Goal: Task Accomplishment & Management: Manage account settings

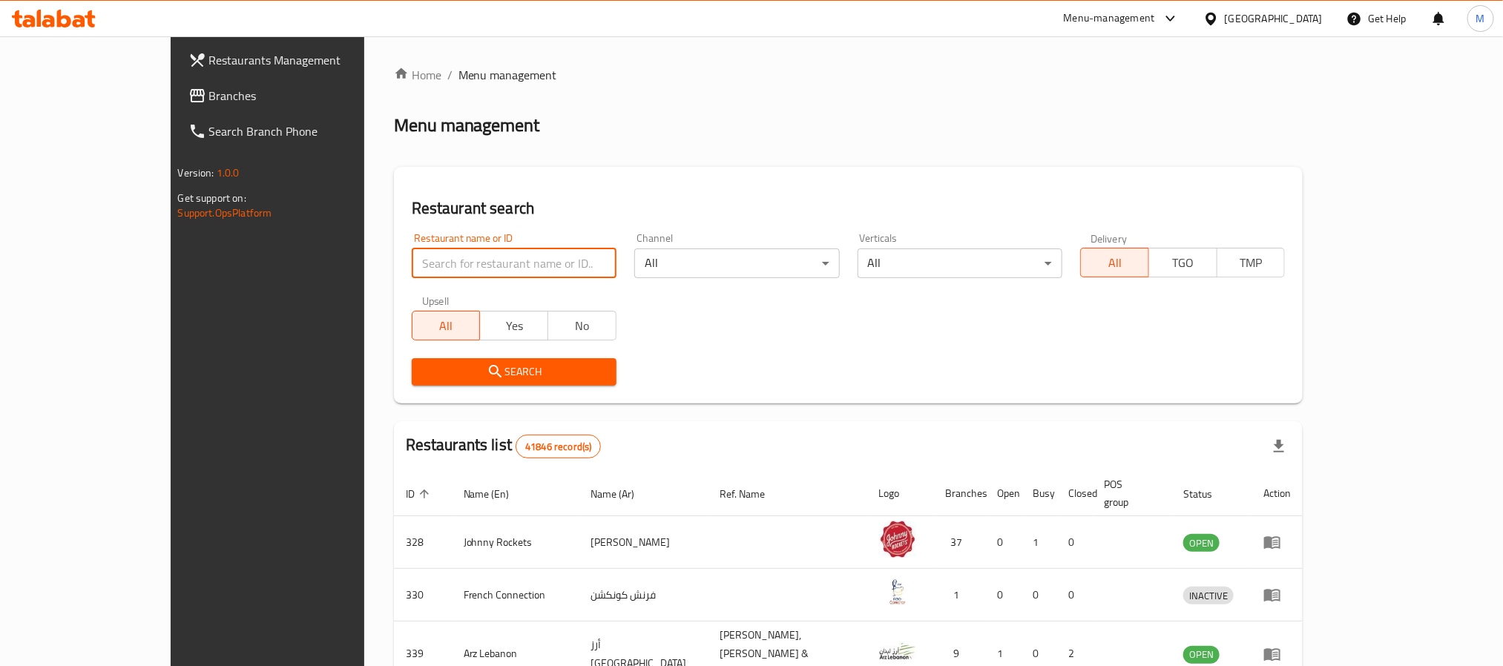
click at [473, 263] on input "search" at bounding box center [514, 264] width 205 height 30
paste input "6865"
type input "6865"
click at [447, 385] on button "Search" at bounding box center [514, 371] width 205 height 27
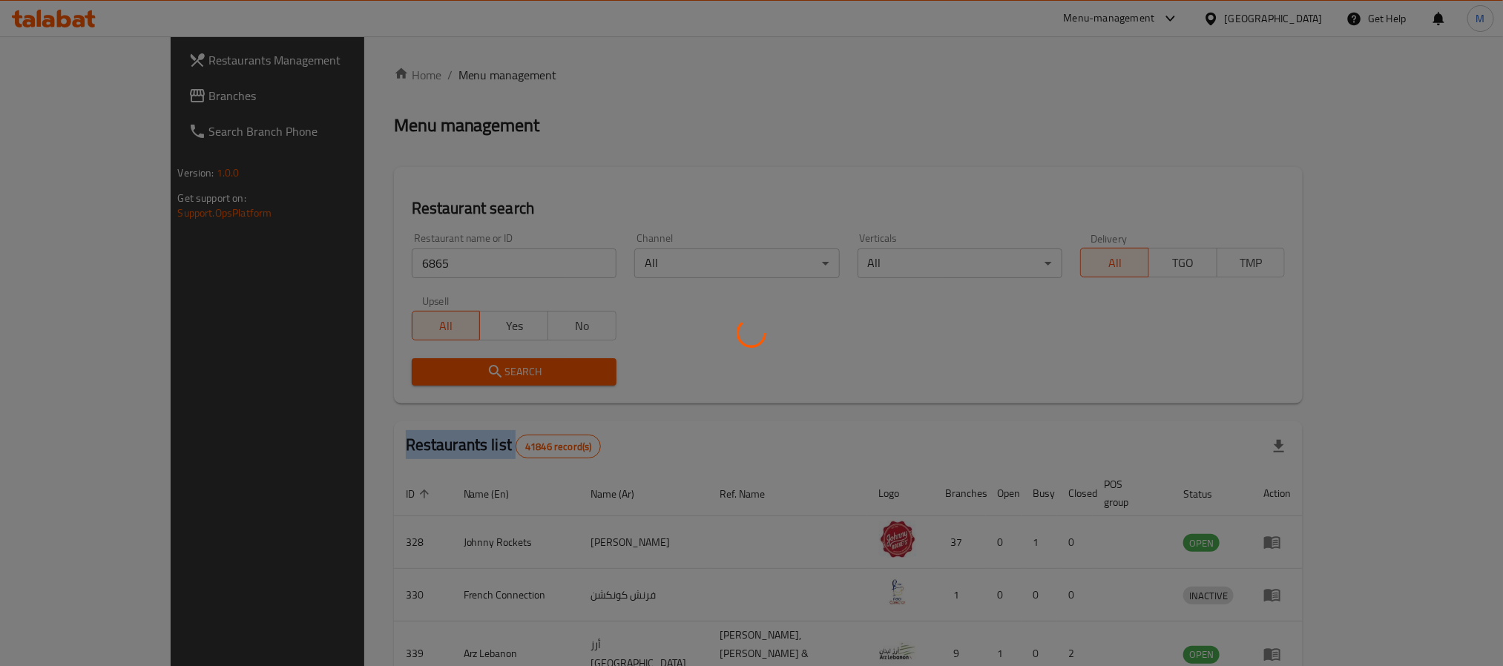
click at [447, 385] on div at bounding box center [751, 333] width 1503 height 666
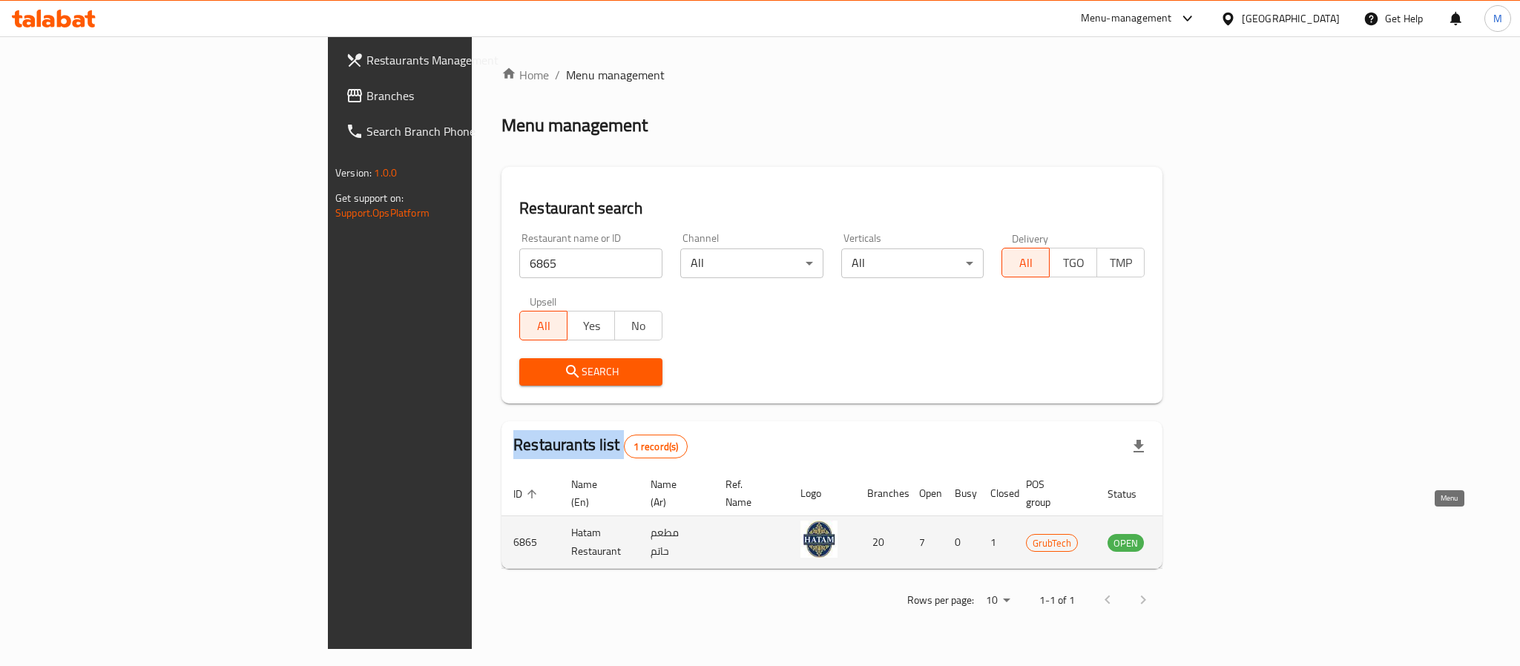
click at [1203, 537] on icon "enhanced table" at bounding box center [1194, 543] width 16 height 13
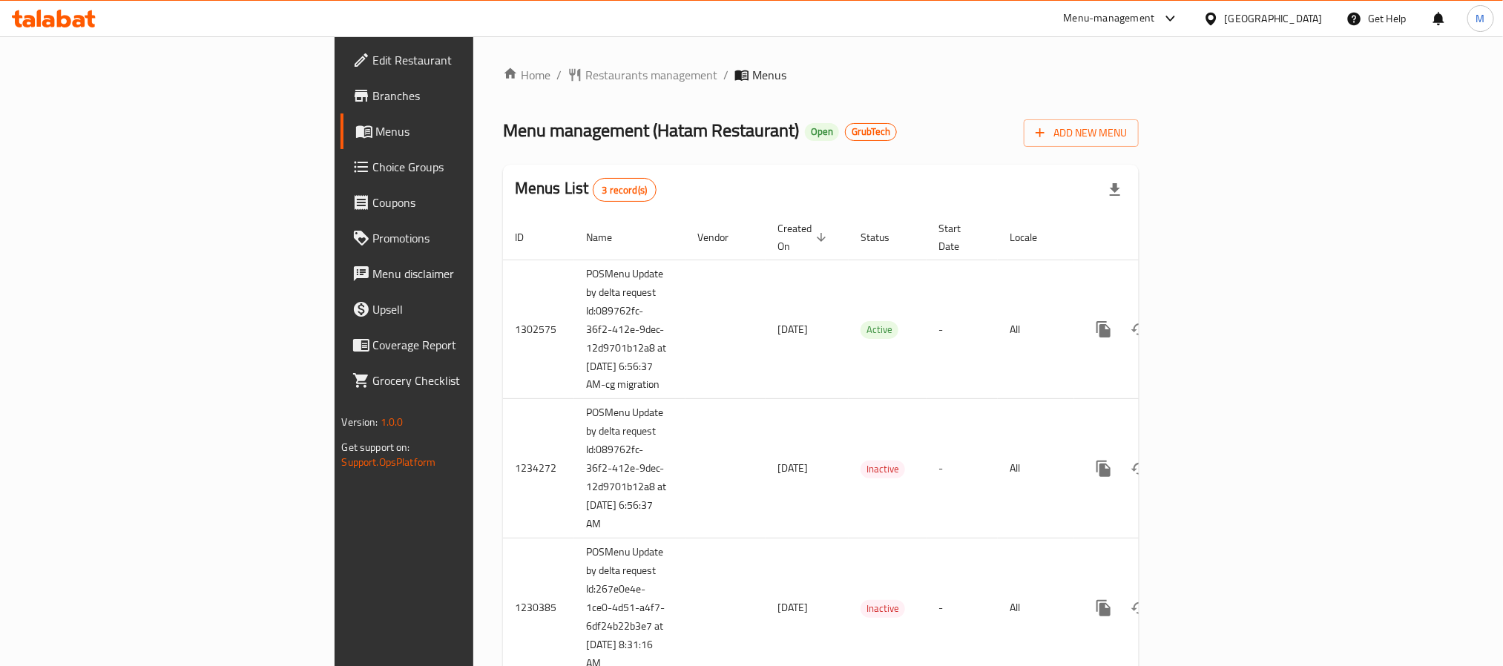
click at [376, 131] on span "Menus" at bounding box center [474, 131] width 197 height 18
click at [373, 91] on span "Branches" at bounding box center [473, 96] width 200 height 18
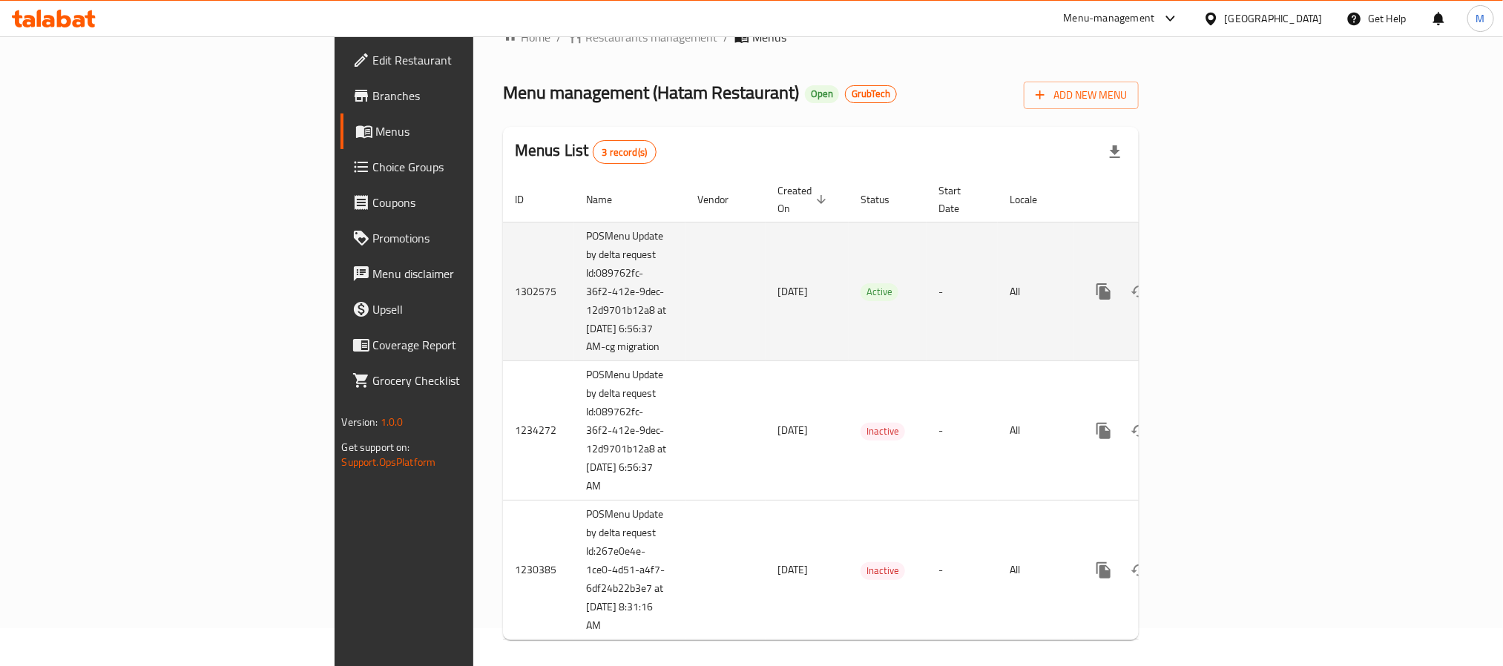
scroll to position [56, 0]
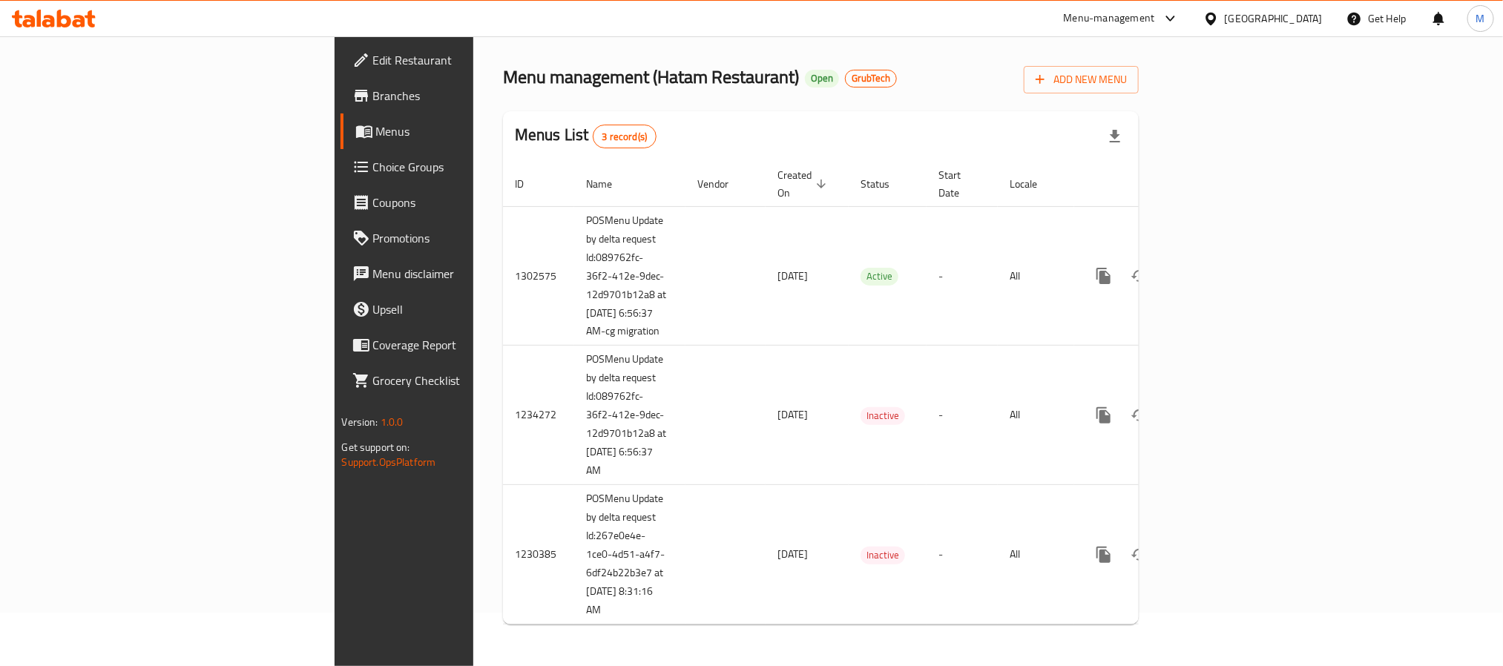
click at [373, 65] on span "Edit Restaurant" at bounding box center [473, 60] width 200 height 18
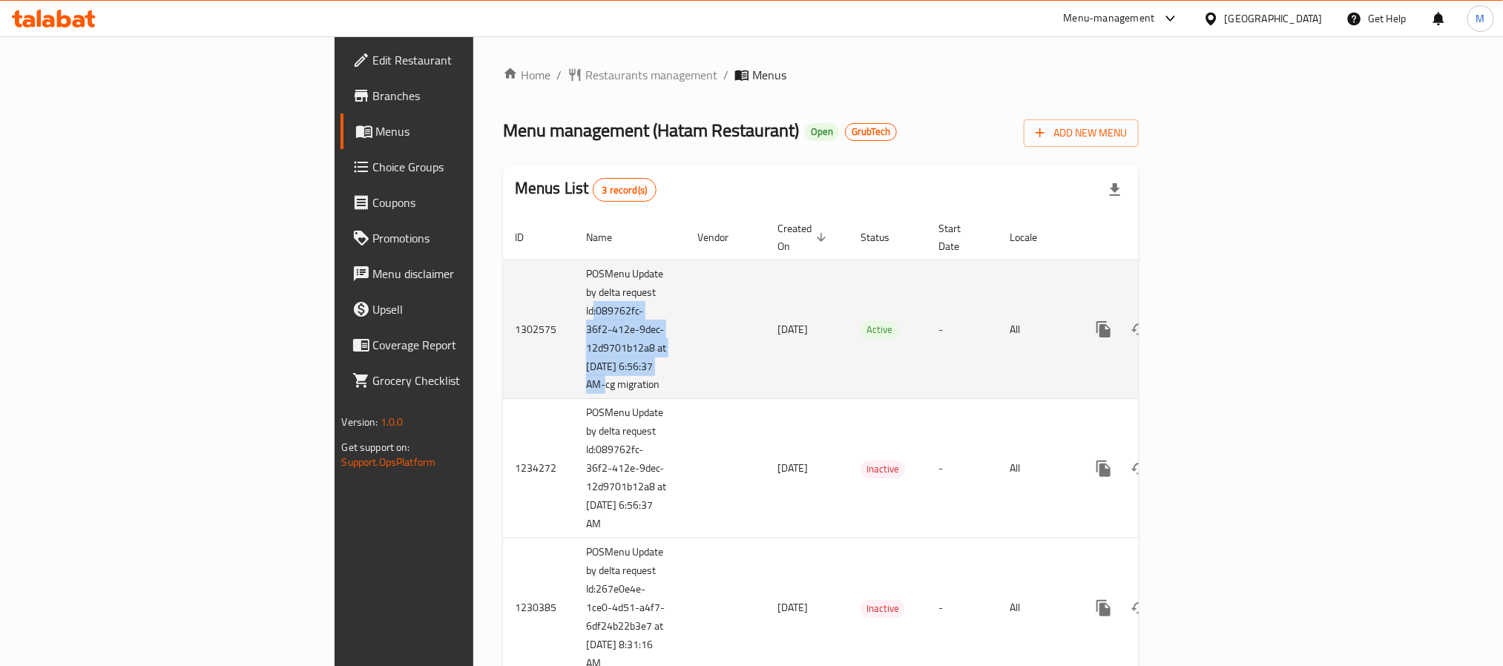
copy td ":089762fc-36f2-412e-9dec-12d9701b12a8 at 7/24/2025 6:56:37"
drag, startPoint x: 370, startPoint y: 295, endPoint x: 399, endPoint y: 366, distance: 76.9
click at [574, 366] on td "POSMenu Update by delta request Id:089762fc-36f2-412e-9dec-12d9701b12a8 at 7/24…" at bounding box center [629, 329] width 111 height 139
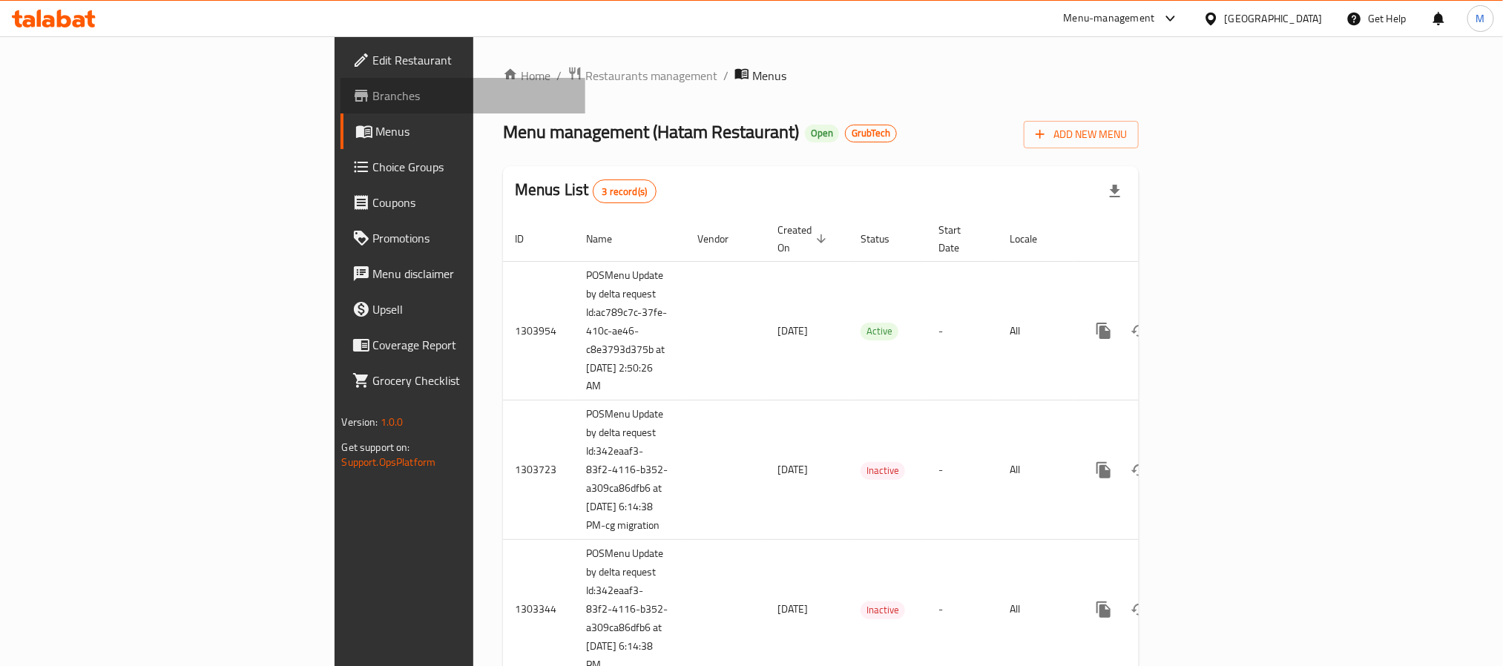
click at [373, 103] on span "Branches" at bounding box center [473, 96] width 200 height 18
